Goal: Navigation & Orientation: Find specific page/section

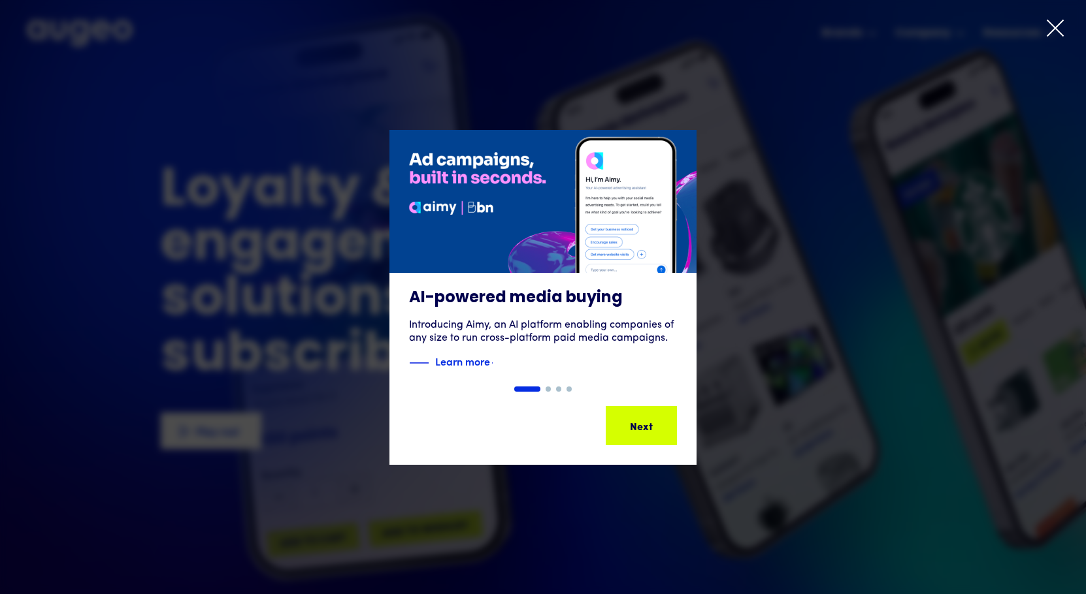
click at [1048, 38] on icon at bounding box center [1055, 28] width 20 height 20
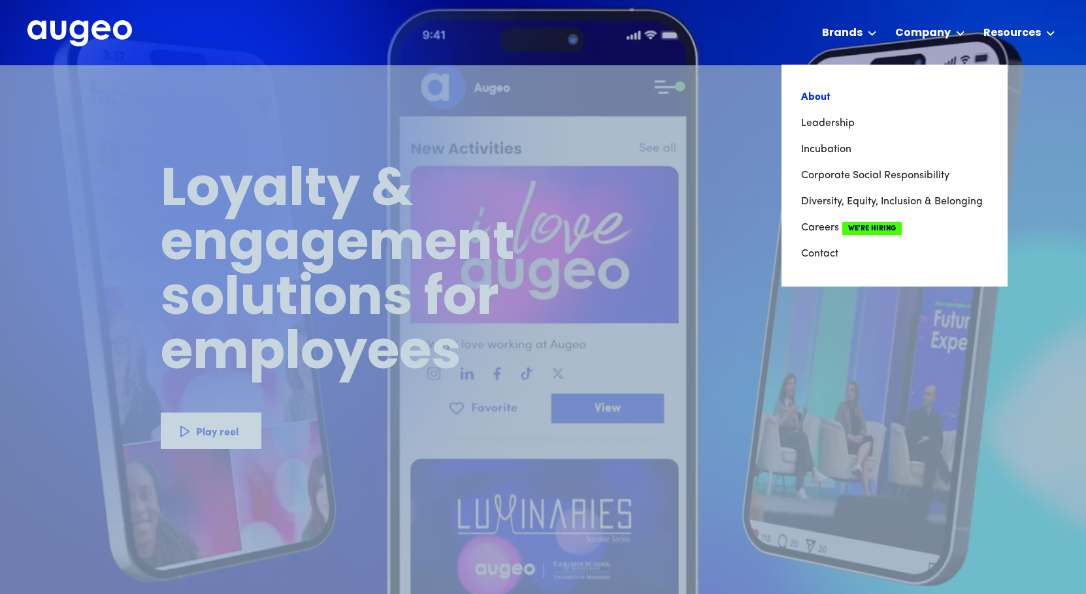
click at [839, 100] on link "About" at bounding box center [894, 97] width 187 height 26
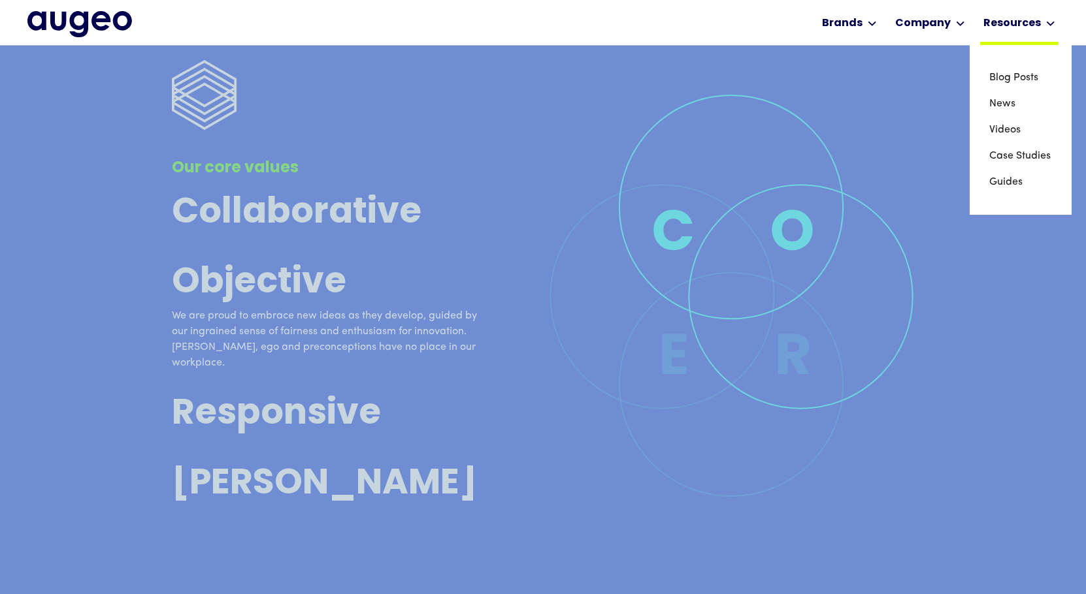
scroll to position [3555, 0]
click at [1003, 82] on link "Blog Posts" at bounding box center [1020, 78] width 63 height 26
